Goal: Information Seeking & Learning: Learn about a topic

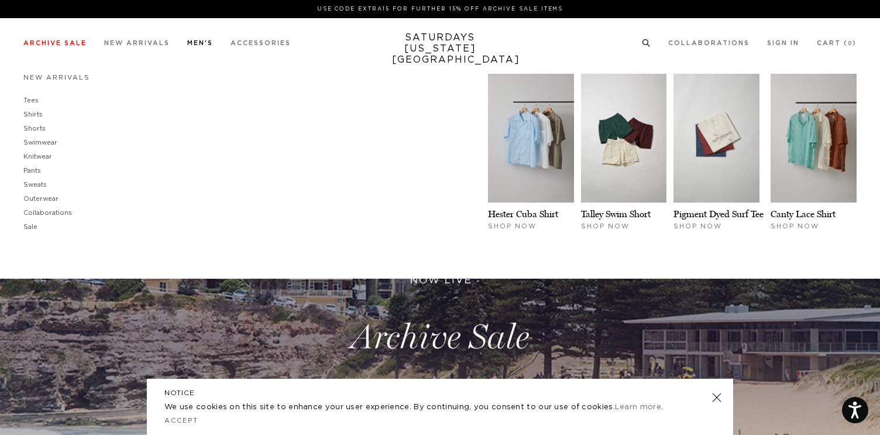
click at [209, 43] on link "Men's" at bounding box center [200, 43] width 26 height 6
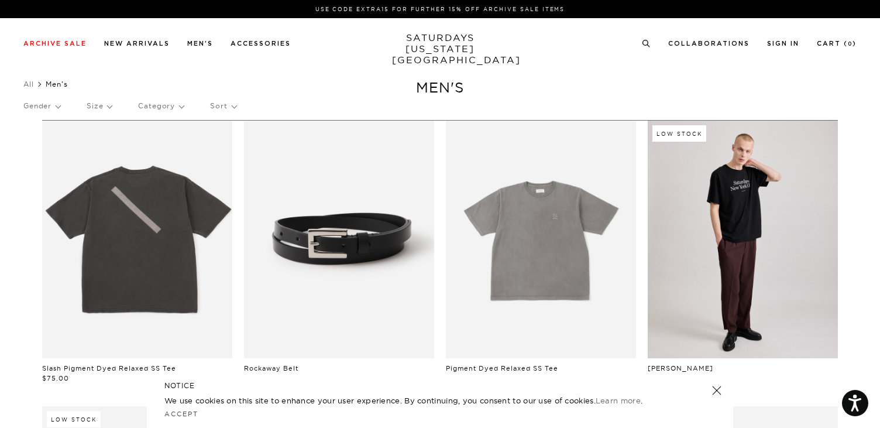
click at [659, 86] on circle "Close dialog" at bounding box center [655, 83] width 13 height 13
click at [181, 108] on p "Category" at bounding box center [161, 105] width 46 height 27
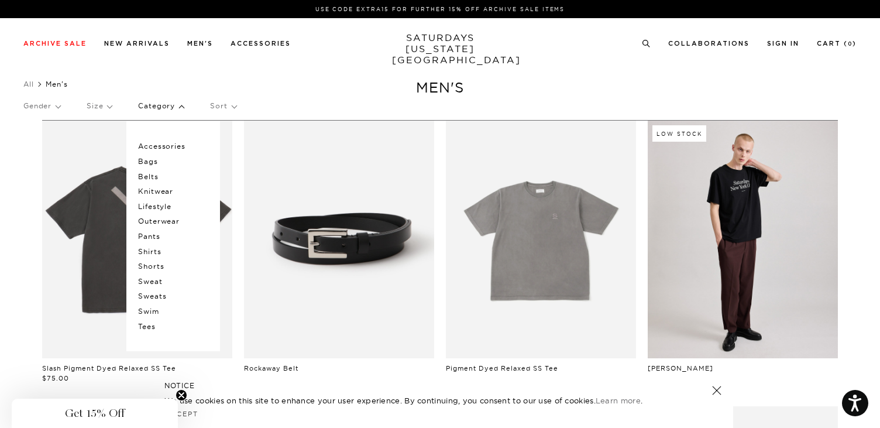
click at [159, 270] on p "Shorts" at bounding box center [173, 266] width 70 height 15
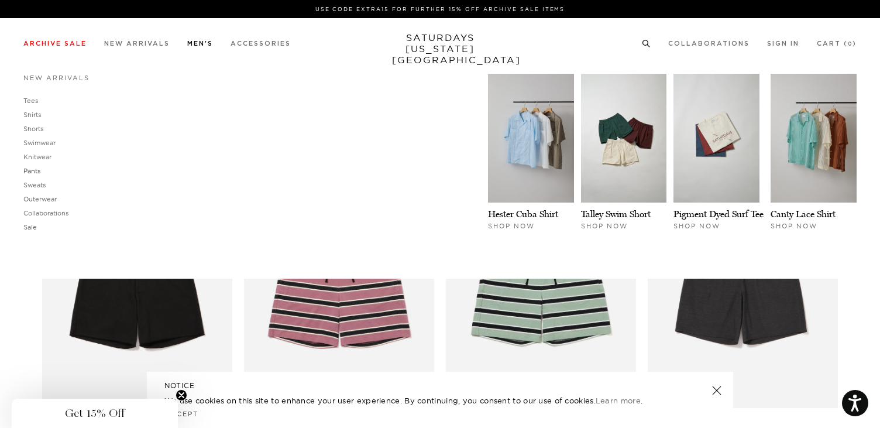
click at [27, 170] on link "Pants" at bounding box center [31, 171] width 17 height 8
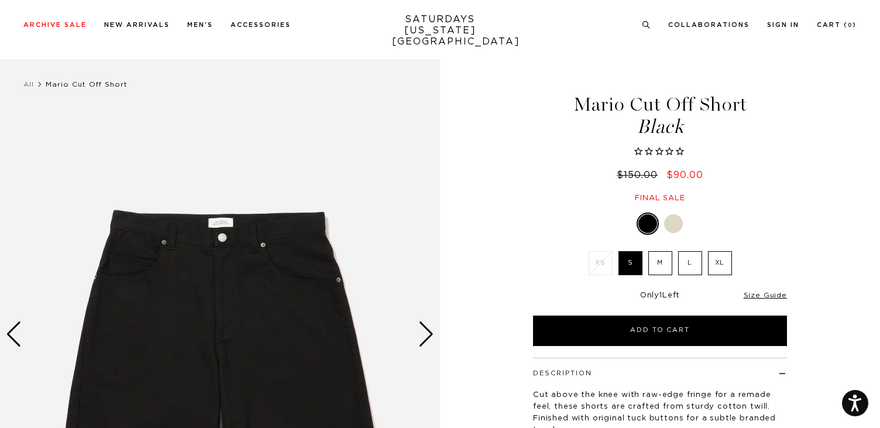
scroll to position [58, 0]
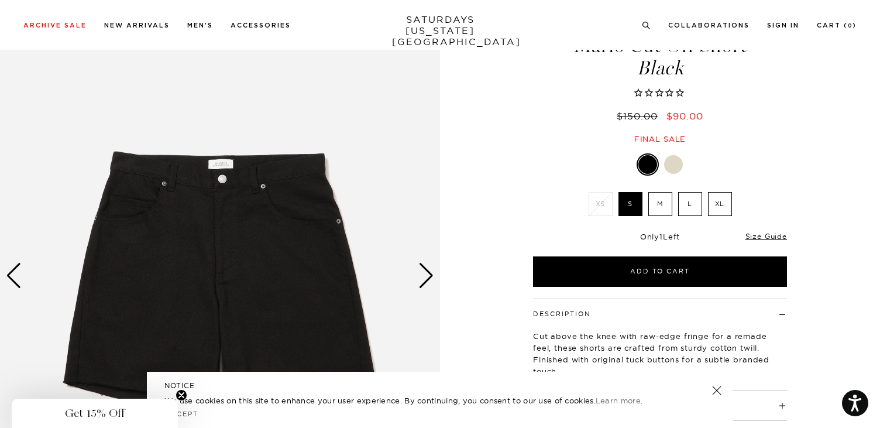
click at [421, 277] on div "Next slide" at bounding box center [426, 276] width 16 height 26
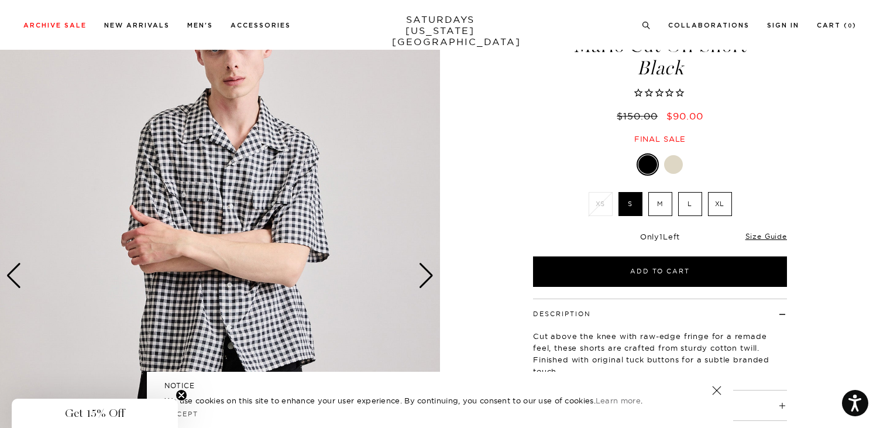
click at [421, 277] on div "Next slide" at bounding box center [426, 276] width 16 height 26
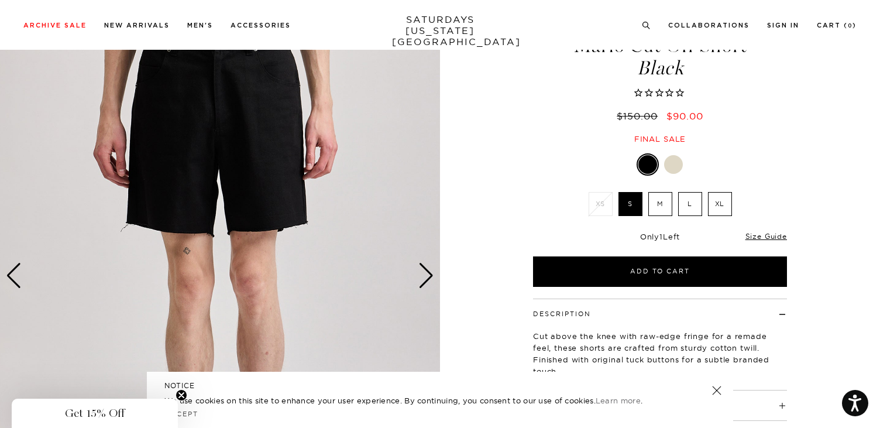
click at [425, 275] on div "Next slide" at bounding box center [426, 276] width 16 height 26
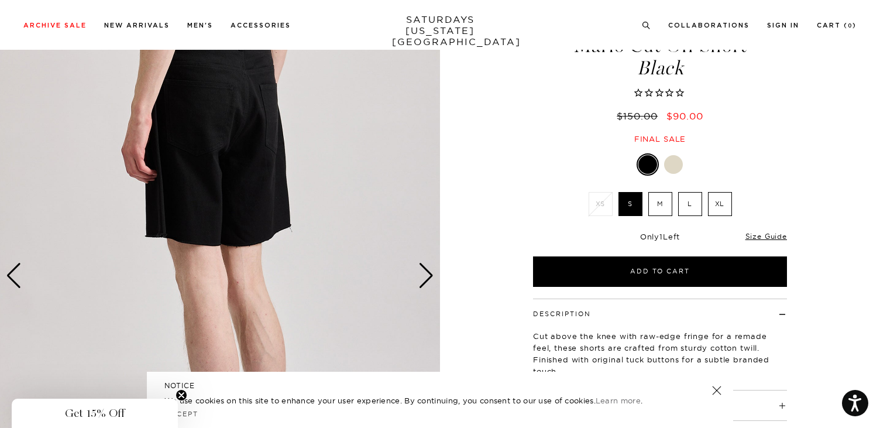
click at [425, 275] on div "Next slide" at bounding box center [426, 276] width 16 height 26
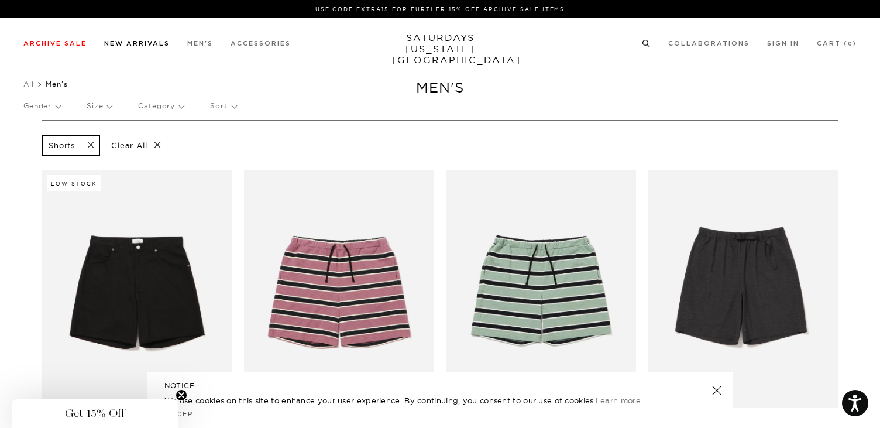
click at [150, 46] on link "New Arrivals" at bounding box center [137, 43] width 66 height 6
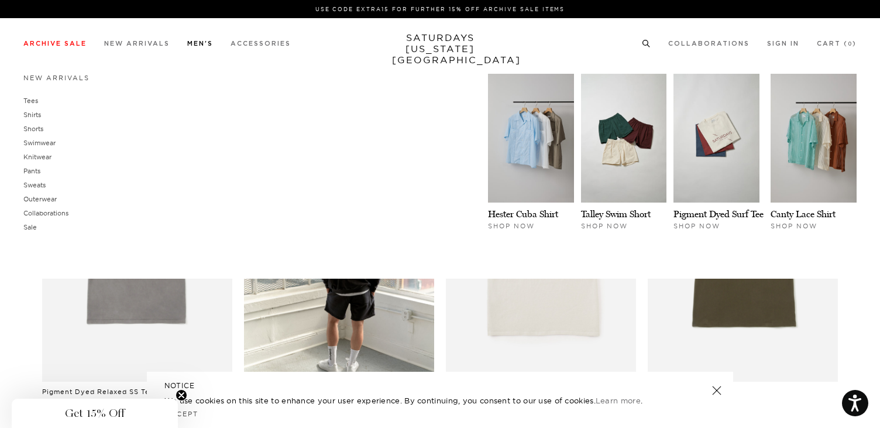
click at [206, 43] on link "Men's" at bounding box center [200, 43] width 26 height 6
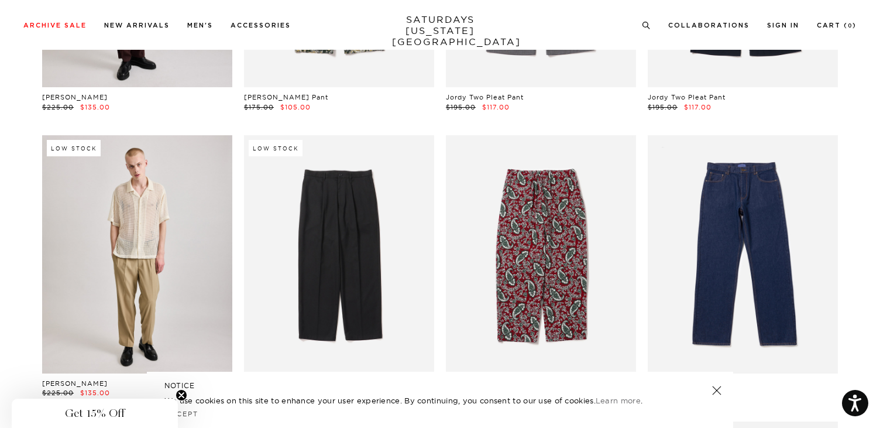
scroll to position [145, 0]
